Goal: Submit feedback/report problem

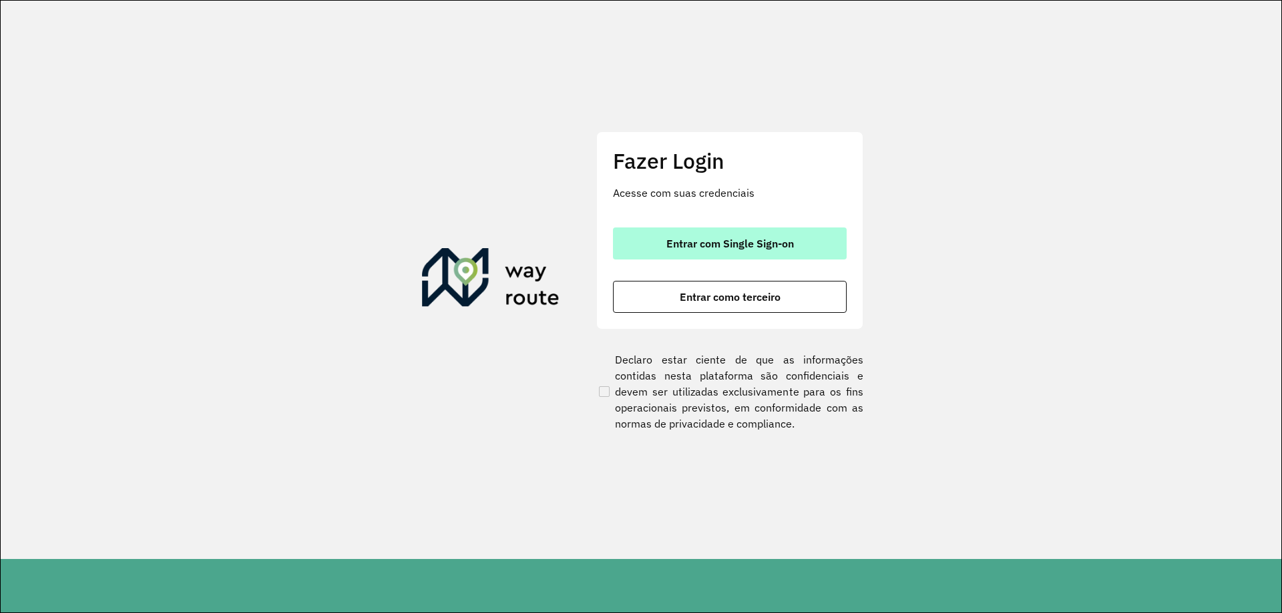
click at [694, 240] on span "Entrar com Single Sign-on" at bounding box center [729, 243] width 127 height 11
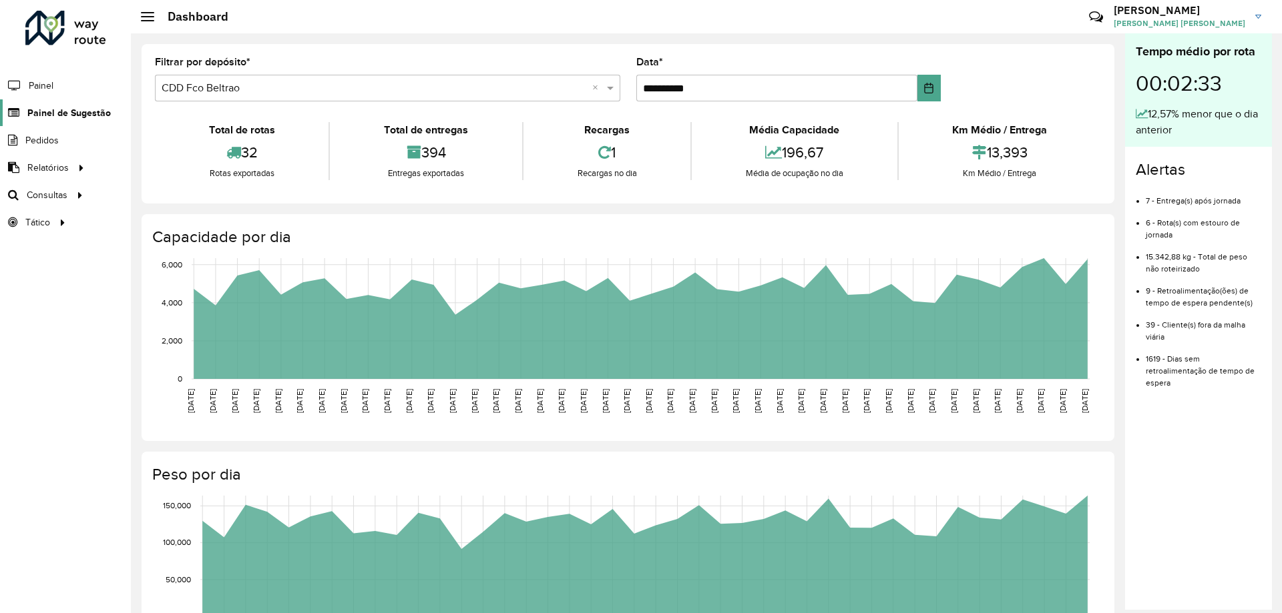
click at [64, 112] on span "Painel de Sugestão" at bounding box center [68, 113] width 83 height 14
